Goal: Transaction & Acquisition: Purchase product/service

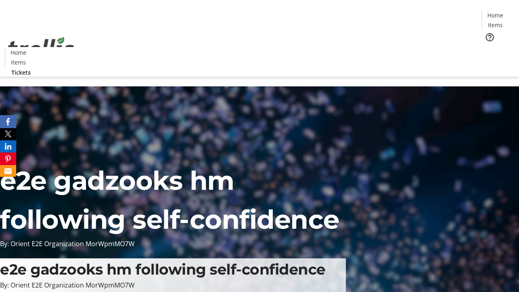
click at [488, 47] on span "Tickets" at bounding box center [497, 51] width 19 height 9
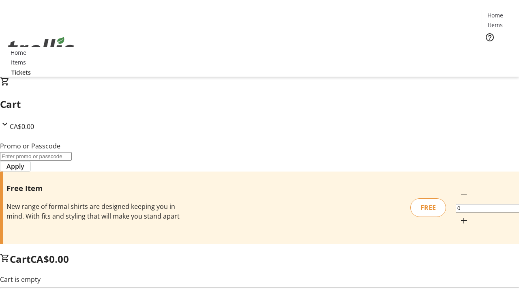
click at [459, 216] on mat-icon "Increment by one" at bounding box center [464, 221] width 10 height 10
type input "1"
